Goal: Task Accomplishment & Management: Use online tool/utility

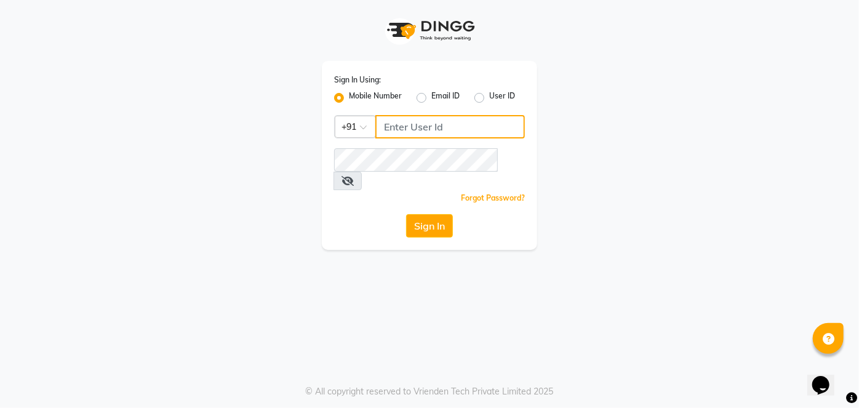
click at [414, 135] on input "Username" at bounding box center [449, 126] width 149 height 23
type input "9730385681"
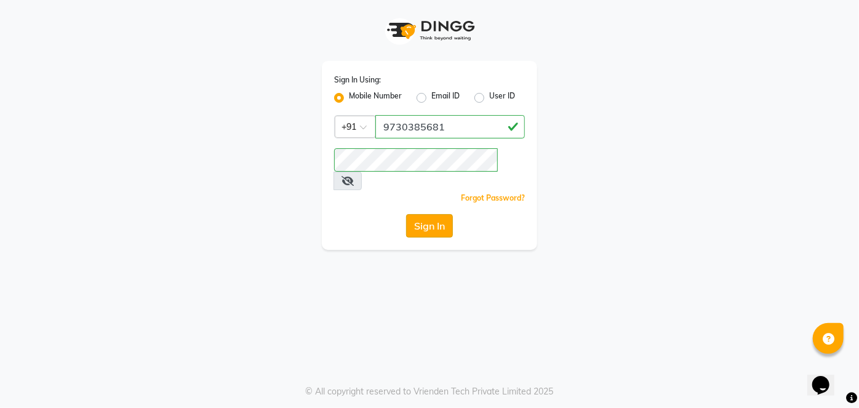
click at [426, 214] on button "Sign In" at bounding box center [429, 225] width 47 height 23
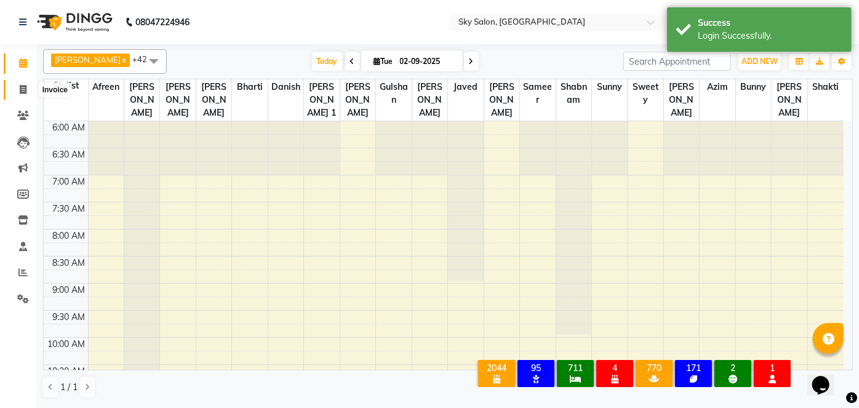
click at [27, 87] on span at bounding box center [23, 90] width 22 height 14
select select "3537"
select select "service"
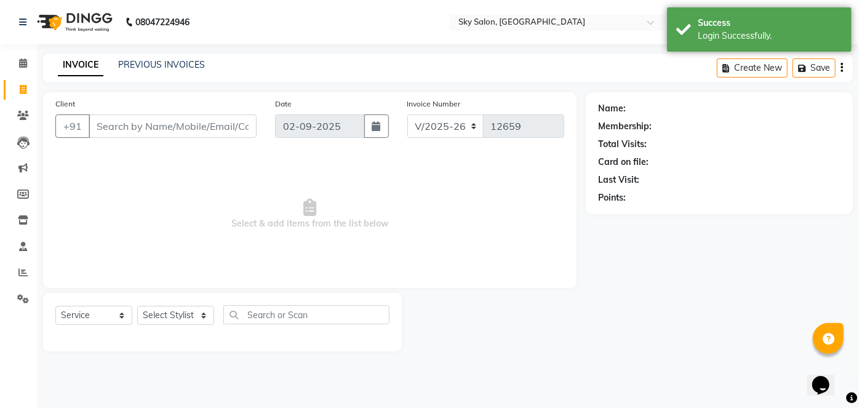
click at [129, 133] on input "Client" at bounding box center [173, 125] width 168 height 23
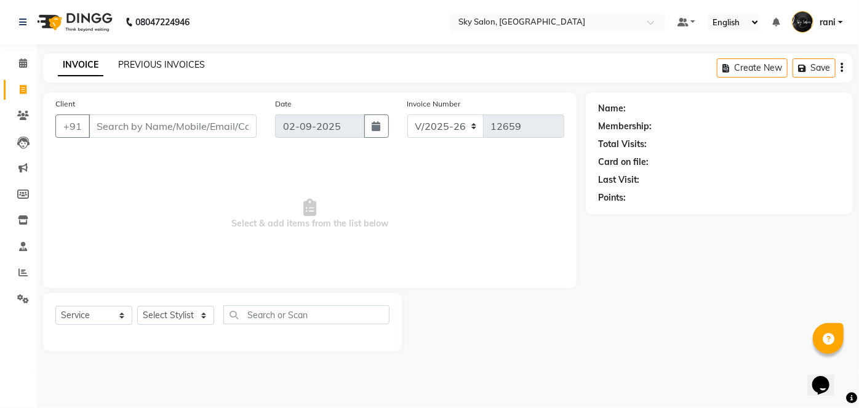
click at [154, 61] on link "PREVIOUS INVOICES" at bounding box center [161, 64] width 87 height 11
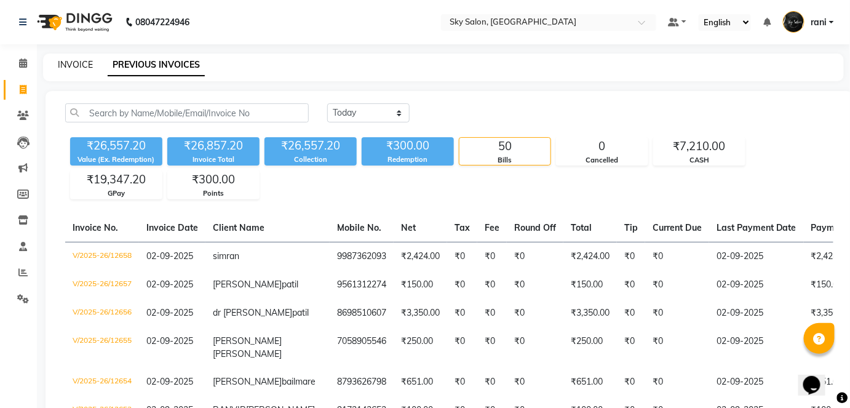
click at [75, 63] on link "INVOICE" at bounding box center [75, 64] width 35 height 11
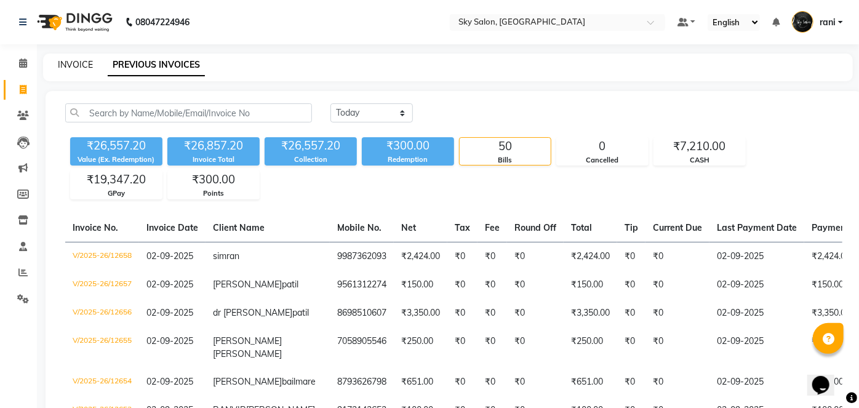
select select "3537"
select select "service"
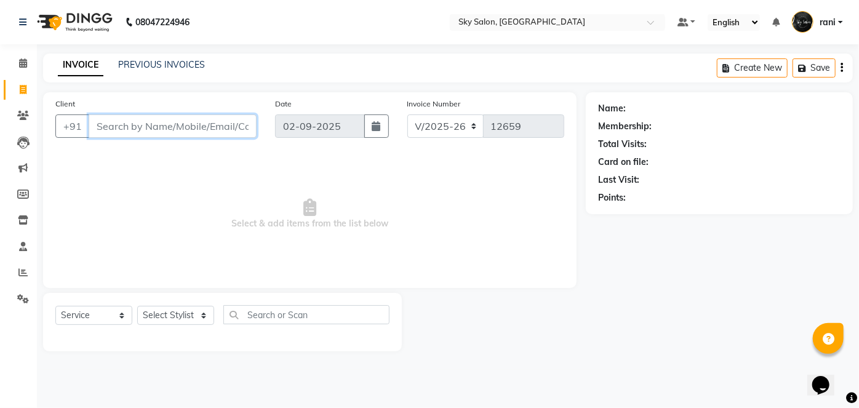
click at [145, 129] on input "Client" at bounding box center [173, 125] width 168 height 23
click at [154, 66] on link "PREVIOUS INVOICES" at bounding box center [161, 64] width 87 height 11
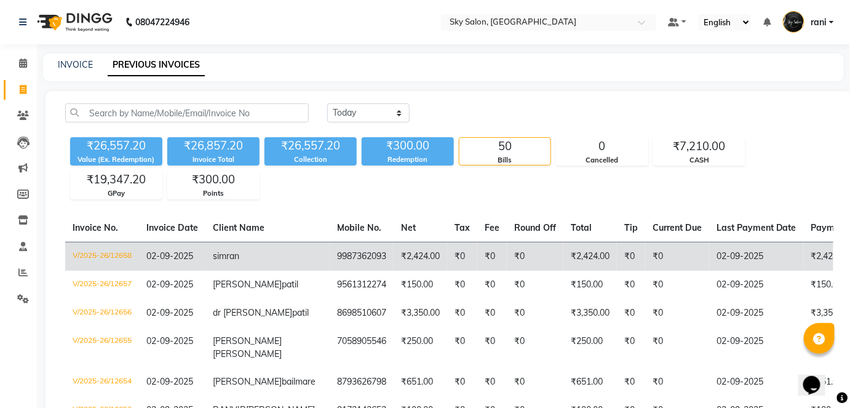
click at [330, 256] on td "9987362093" at bounding box center [362, 256] width 64 height 29
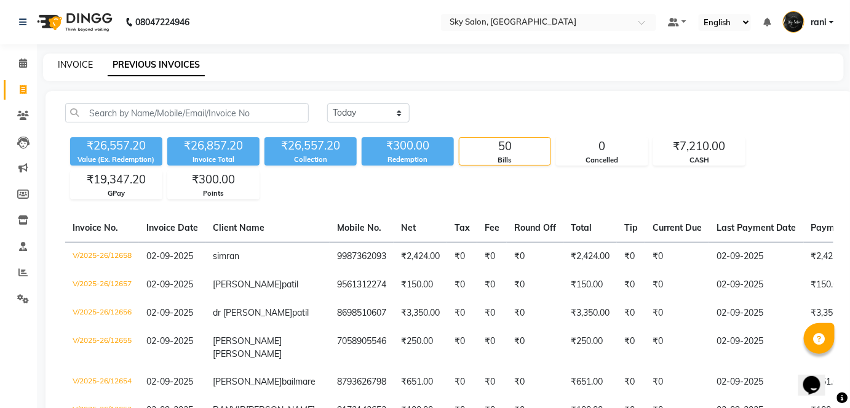
click at [79, 68] on link "INVOICE" at bounding box center [75, 64] width 35 height 11
select select "3537"
select select "service"
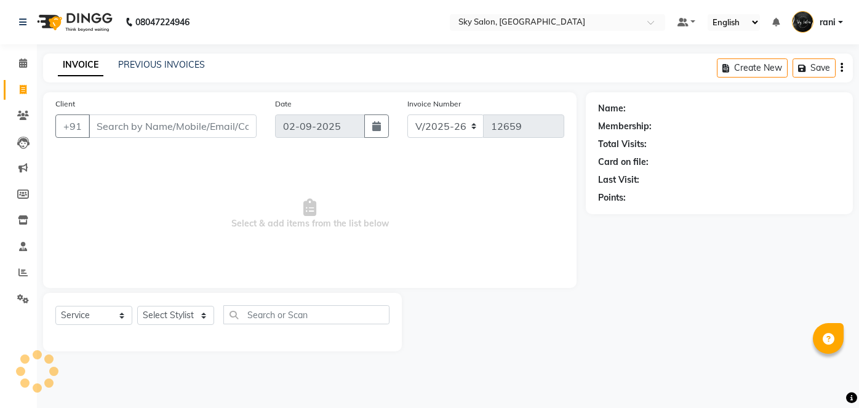
select select "3537"
select select "service"
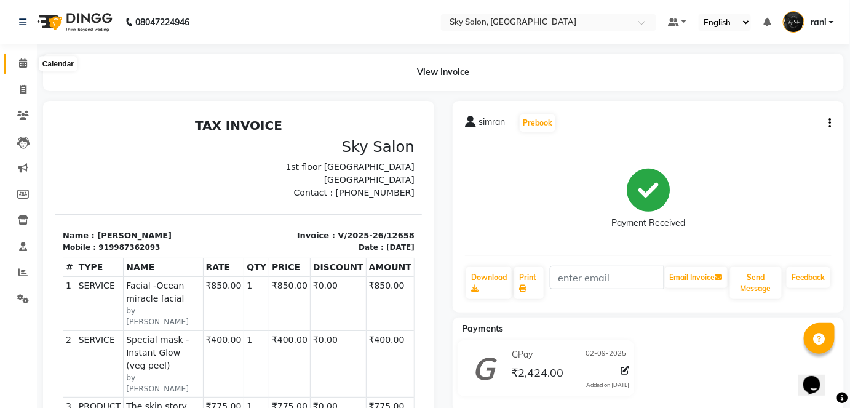
click at [21, 60] on icon at bounding box center [23, 62] width 8 height 9
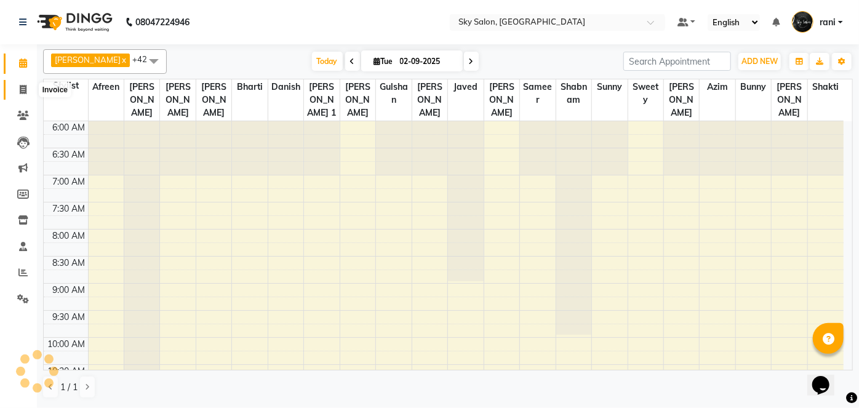
click at [21, 90] on icon at bounding box center [23, 89] width 7 height 9
select select "service"
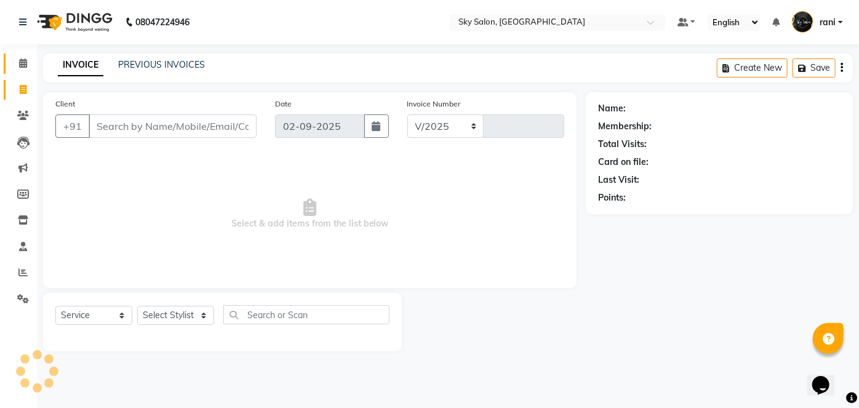
select select "3537"
type input "12659"
